Goal: Task Accomplishment & Management: Use online tool/utility

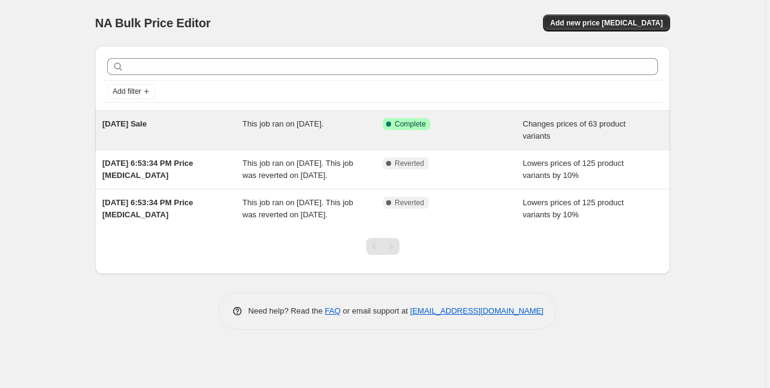
click at [324, 131] on div "This job ran on [DATE]." at bounding box center [313, 130] width 140 height 24
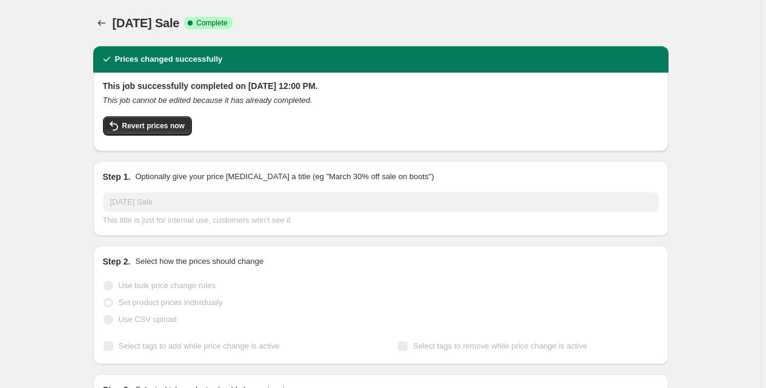
select select "collection"
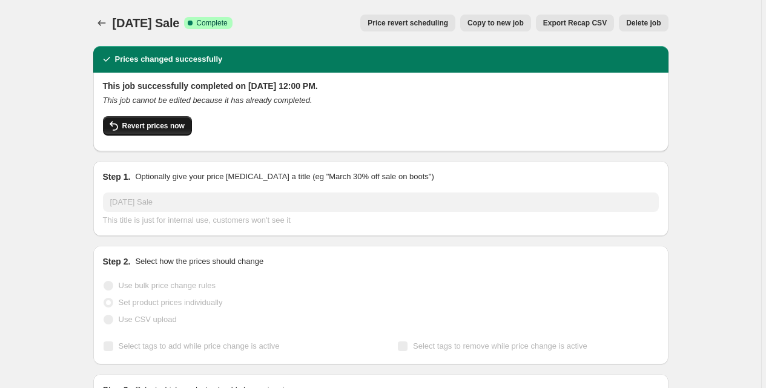
click at [189, 125] on button "Revert prices now" at bounding box center [147, 125] width 89 height 19
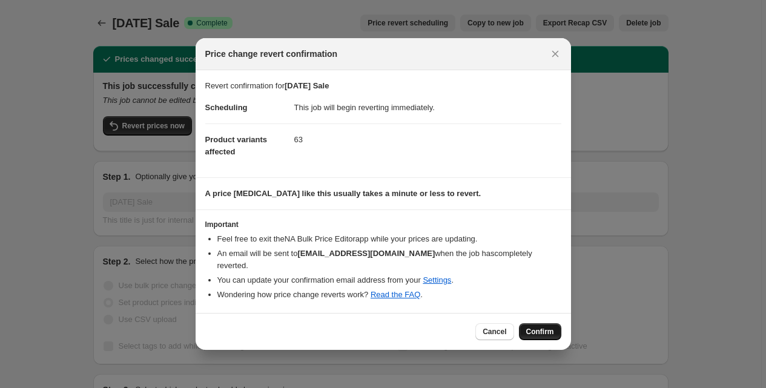
click at [528, 323] on button "Confirm" at bounding box center [540, 331] width 42 height 17
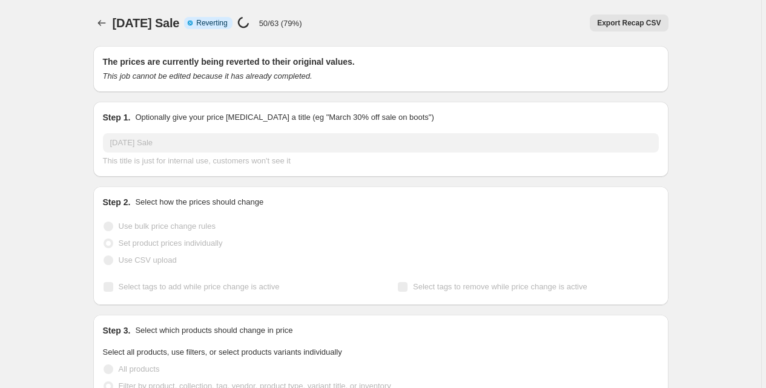
select select "collection"
